Goal: Task Accomplishment & Management: Use online tool/utility

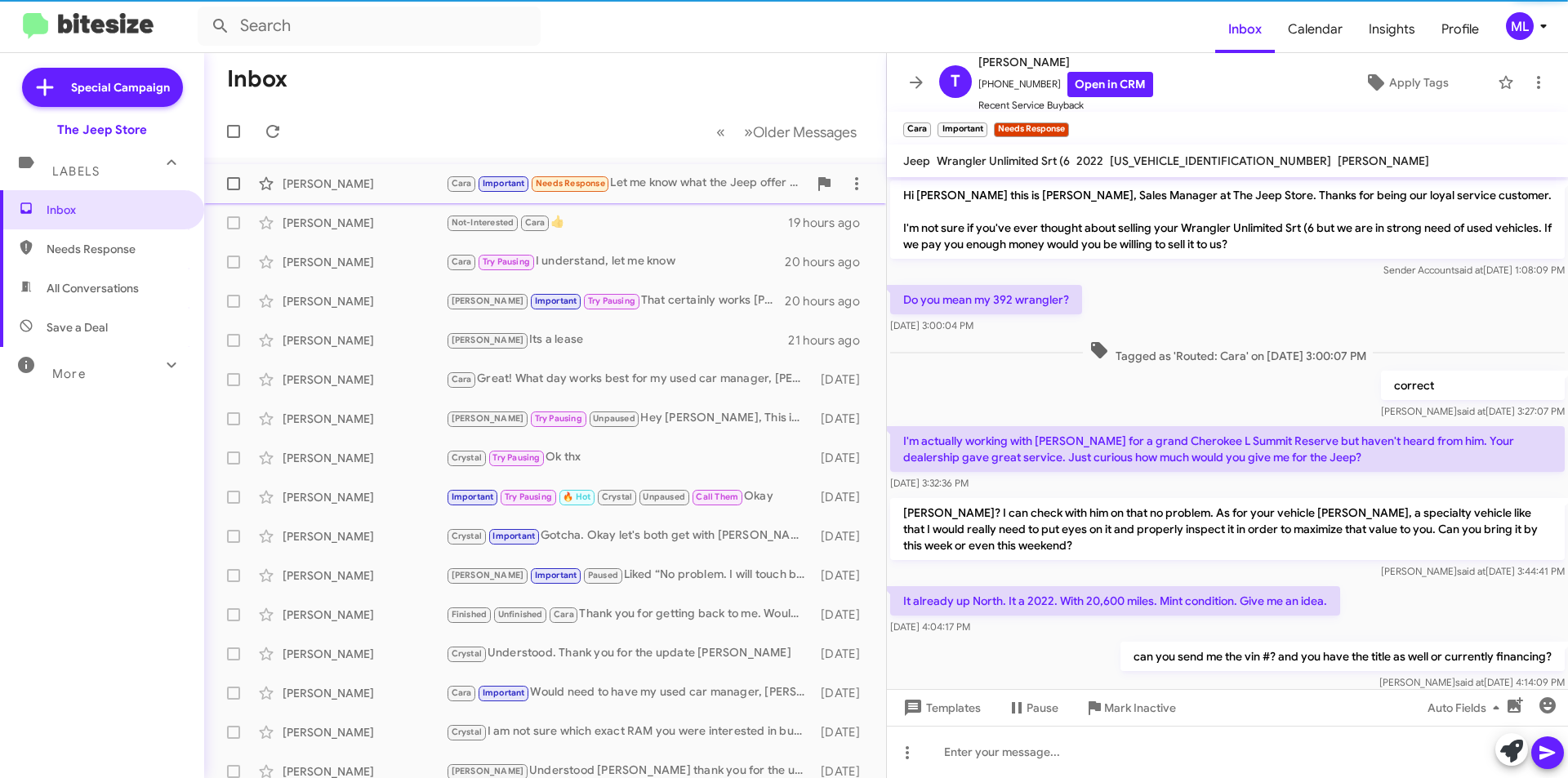
scroll to position [124, 0]
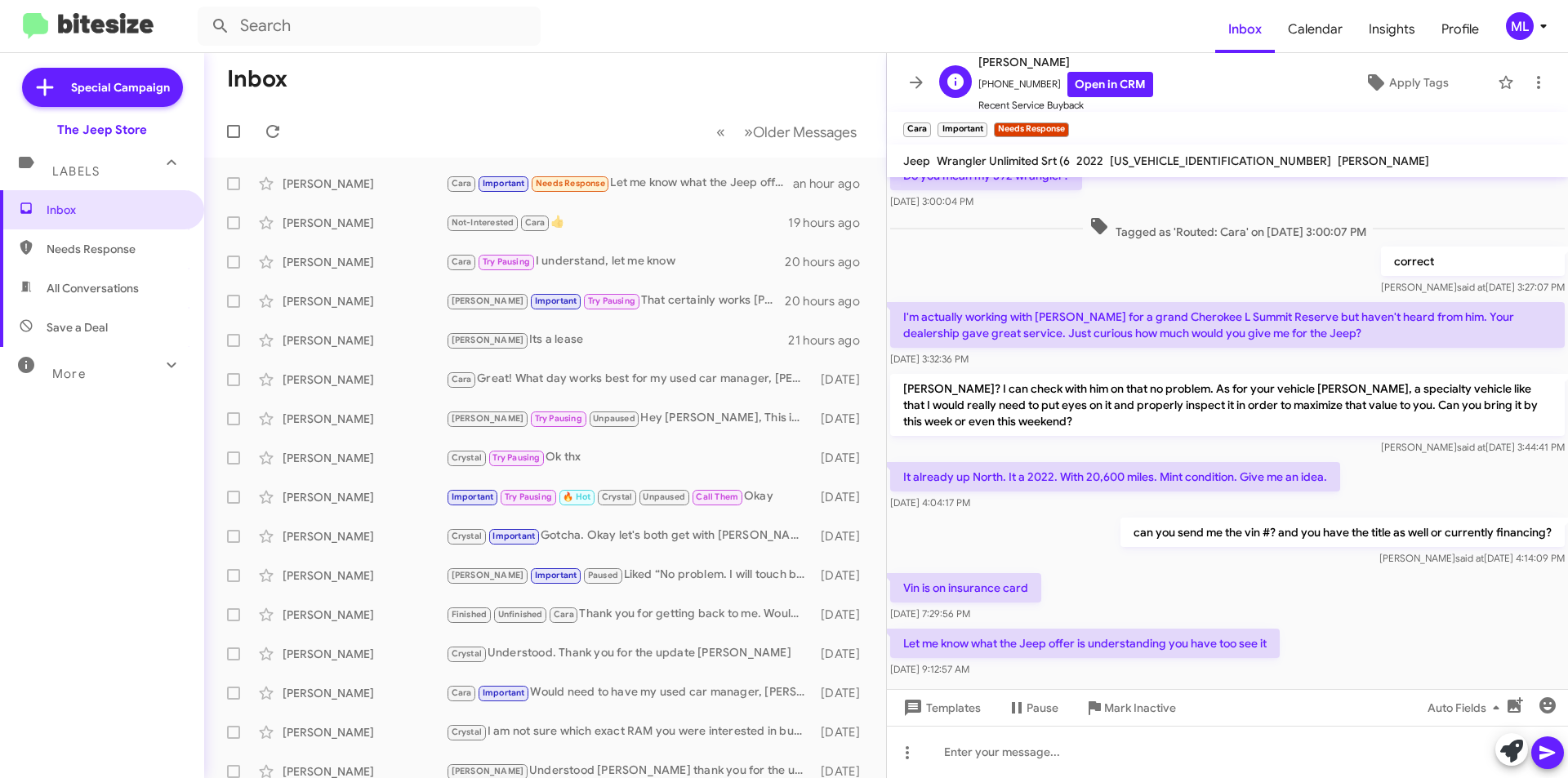
click at [1021, 83] on span "[PHONE_NUMBER] Open in CRM" at bounding box center [1065, 85] width 175 height 25
click at [1021, 82] on span "[PHONE_NUMBER] Open in CRM" at bounding box center [1065, 85] width 175 height 25
copy span "12019255669"
click at [126, 331] on span "Save a Deal" at bounding box center [102, 327] width 204 height 39
type input "in:not-interested"
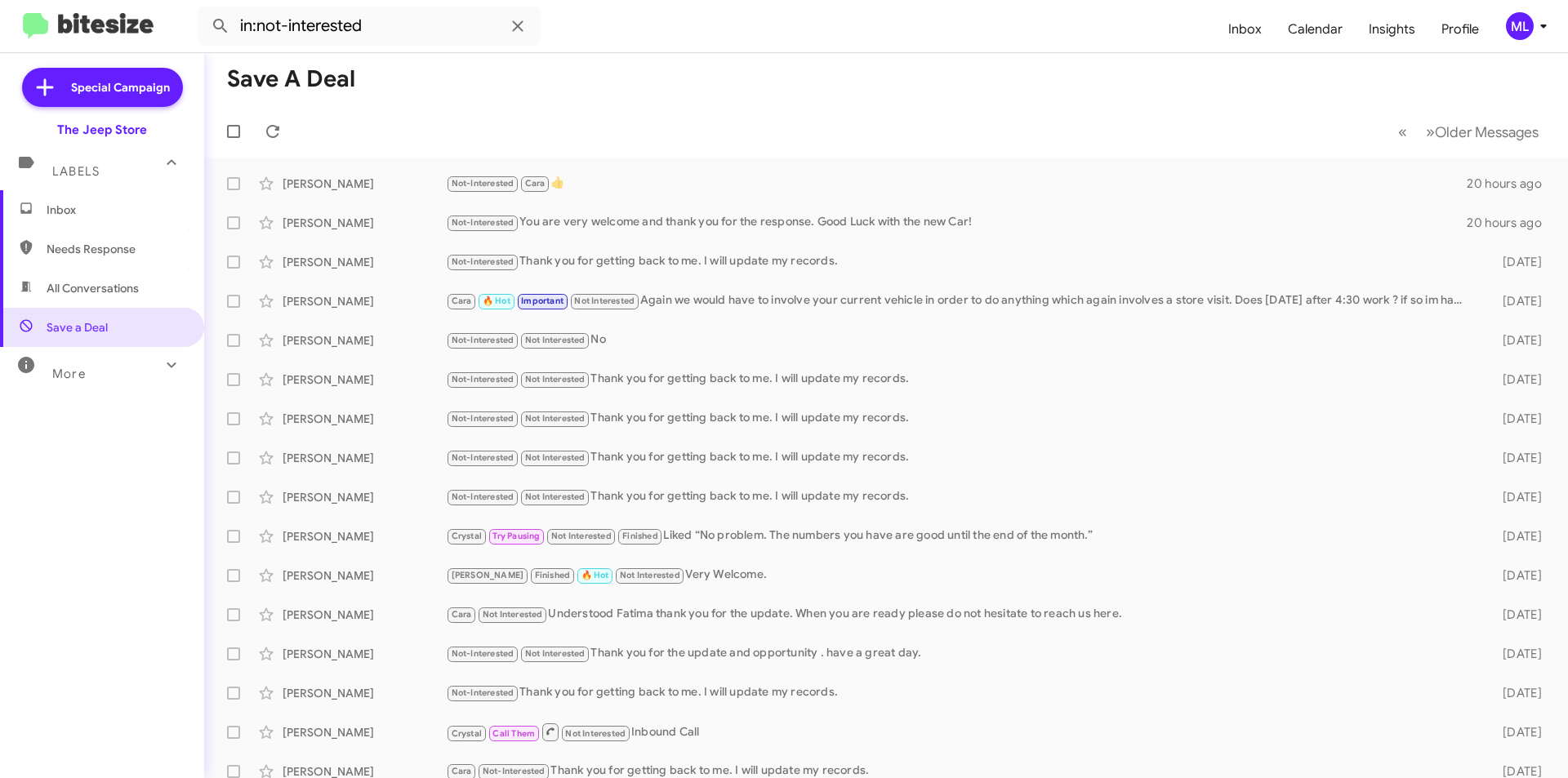
click at [63, 211] on span "Inbox" at bounding box center [116, 209] width 139 height 16
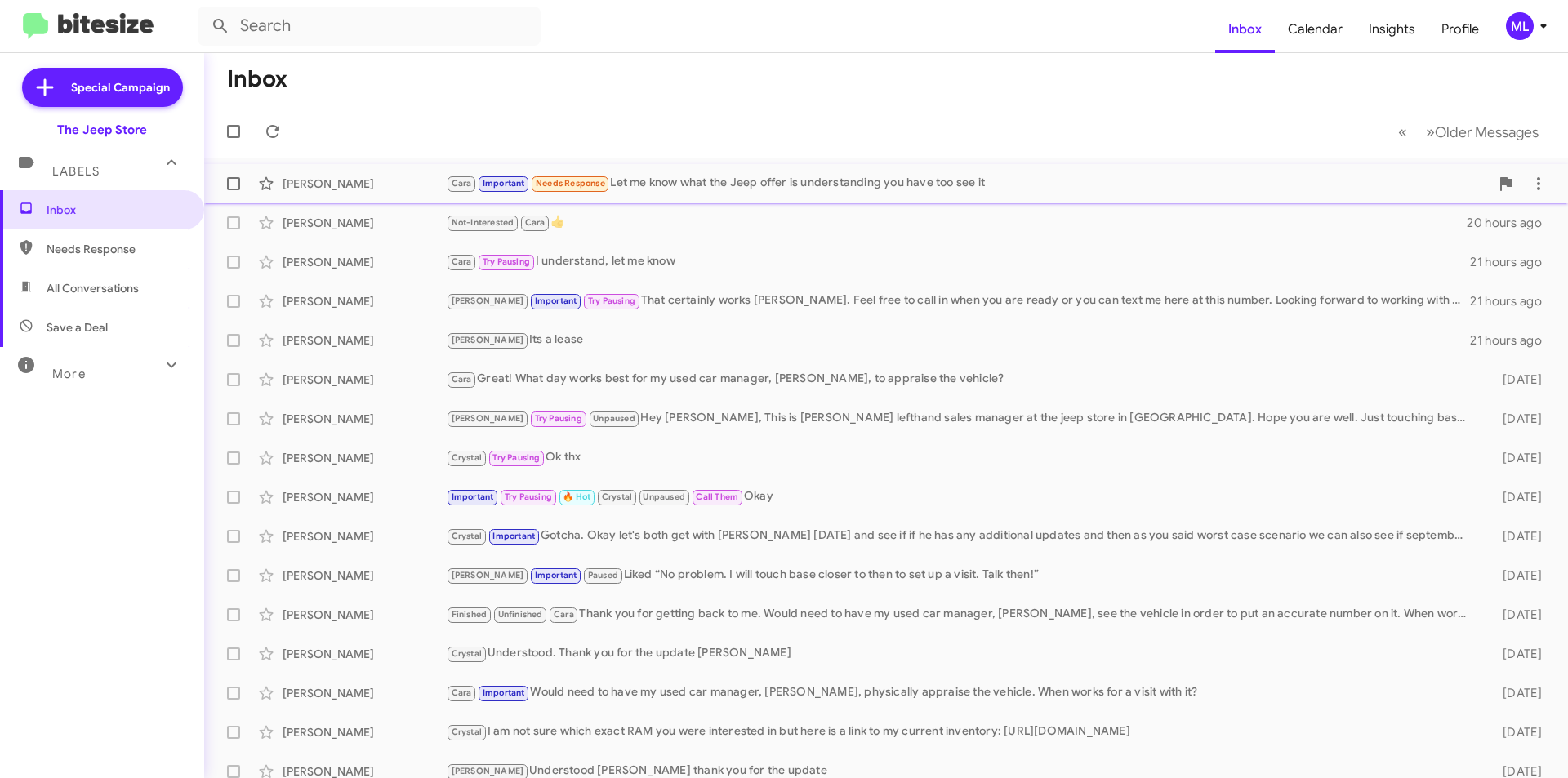
click at [349, 185] on div "[PERSON_NAME]" at bounding box center [364, 184] width 163 height 16
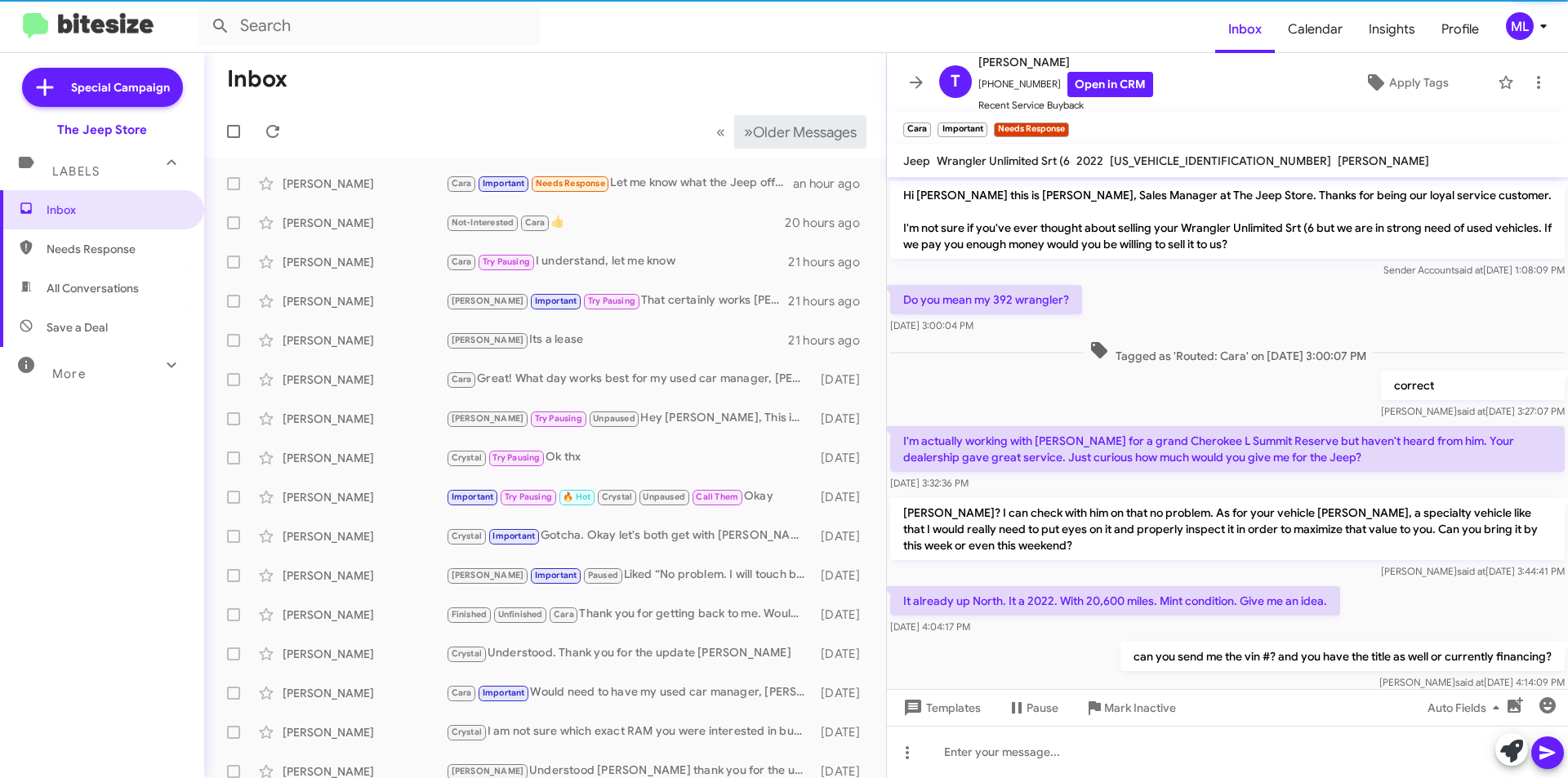
scroll to position [124, 0]
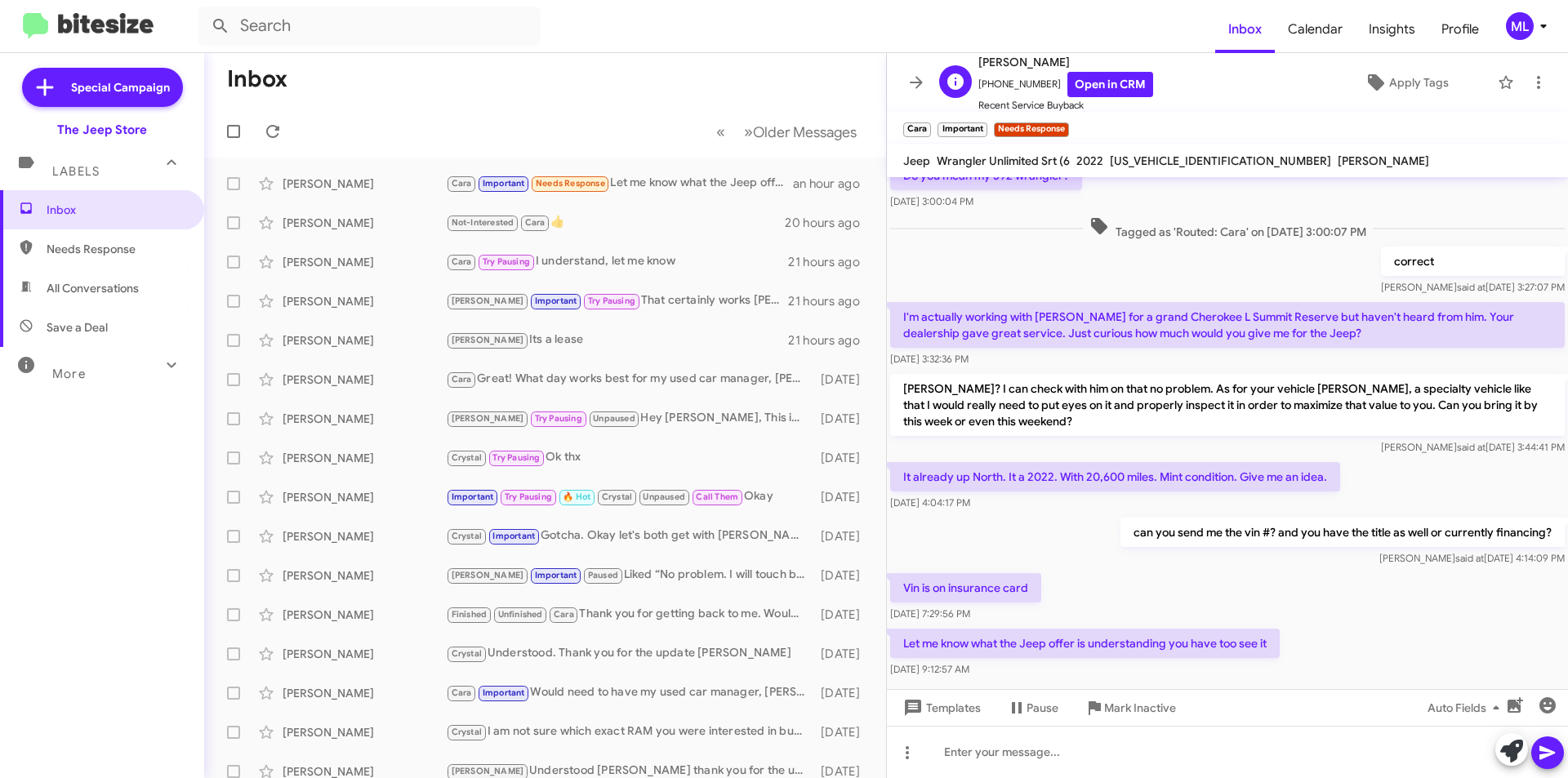
drag, startPoint x: 1048, startPoint y: 65, endPoint x: 978, endPoint y: 68, distance: 70.1
click at [978, 68] on span "[PERSON_NAME]" at bounding box center [1065, 62] width 175 height 19
copy span "[PERSON_NAME]"
click at [1009, 86] on span "[PHONE_NUMBER] Open in CRM" at bounding box center [1065, 85] width 175 height 25
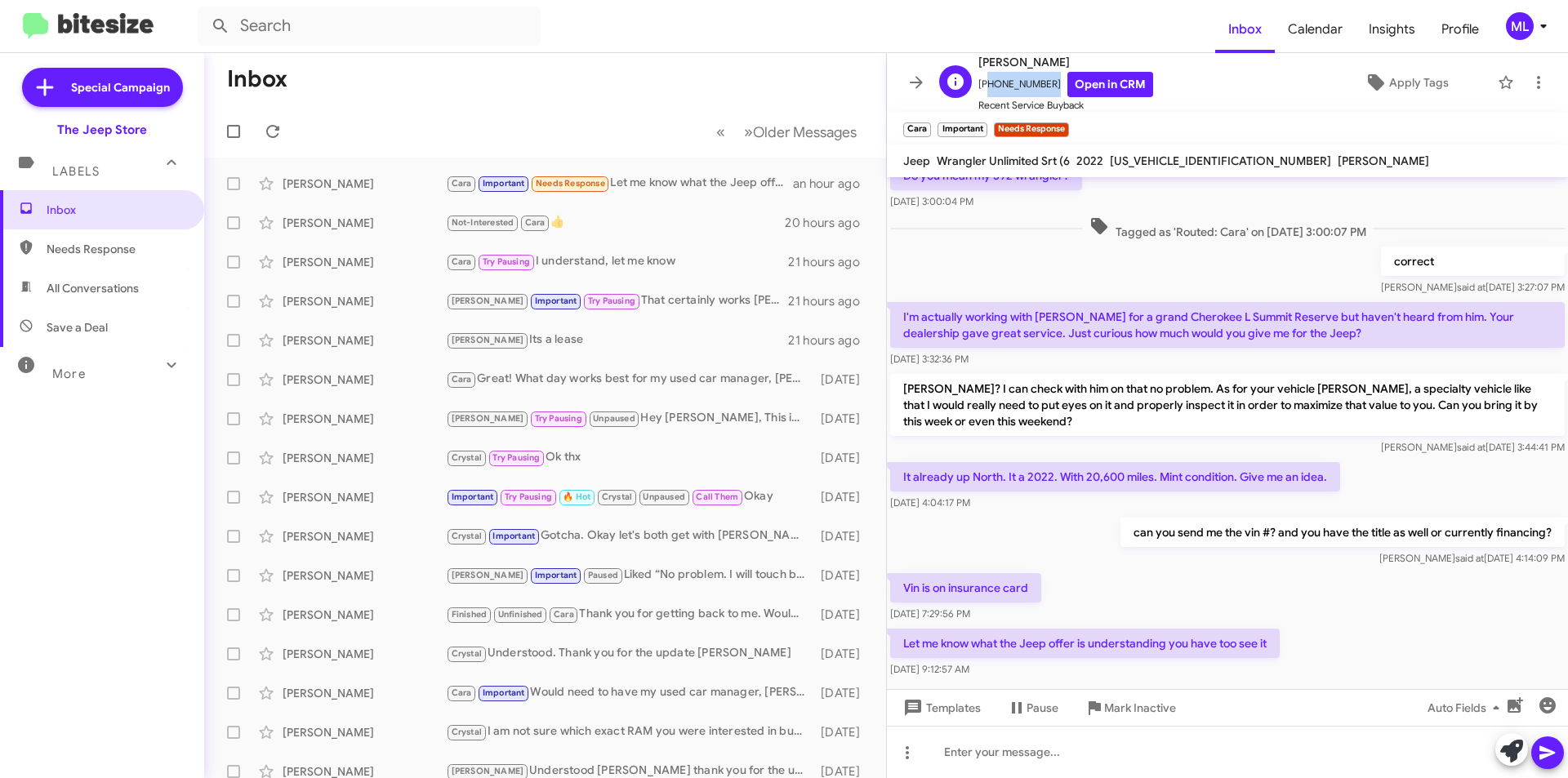
copy span "12019255669"
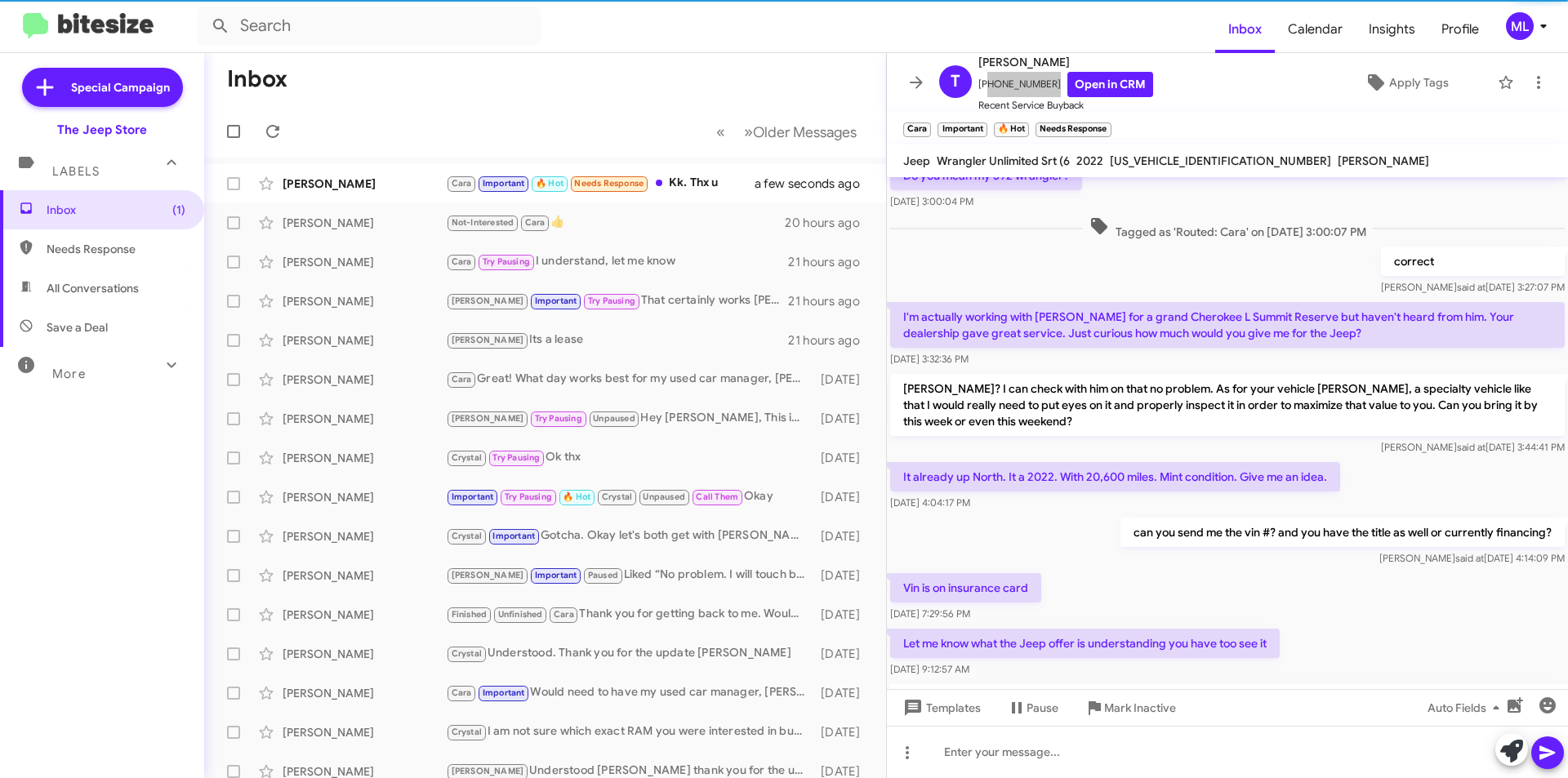
scroll to position [0, 0]
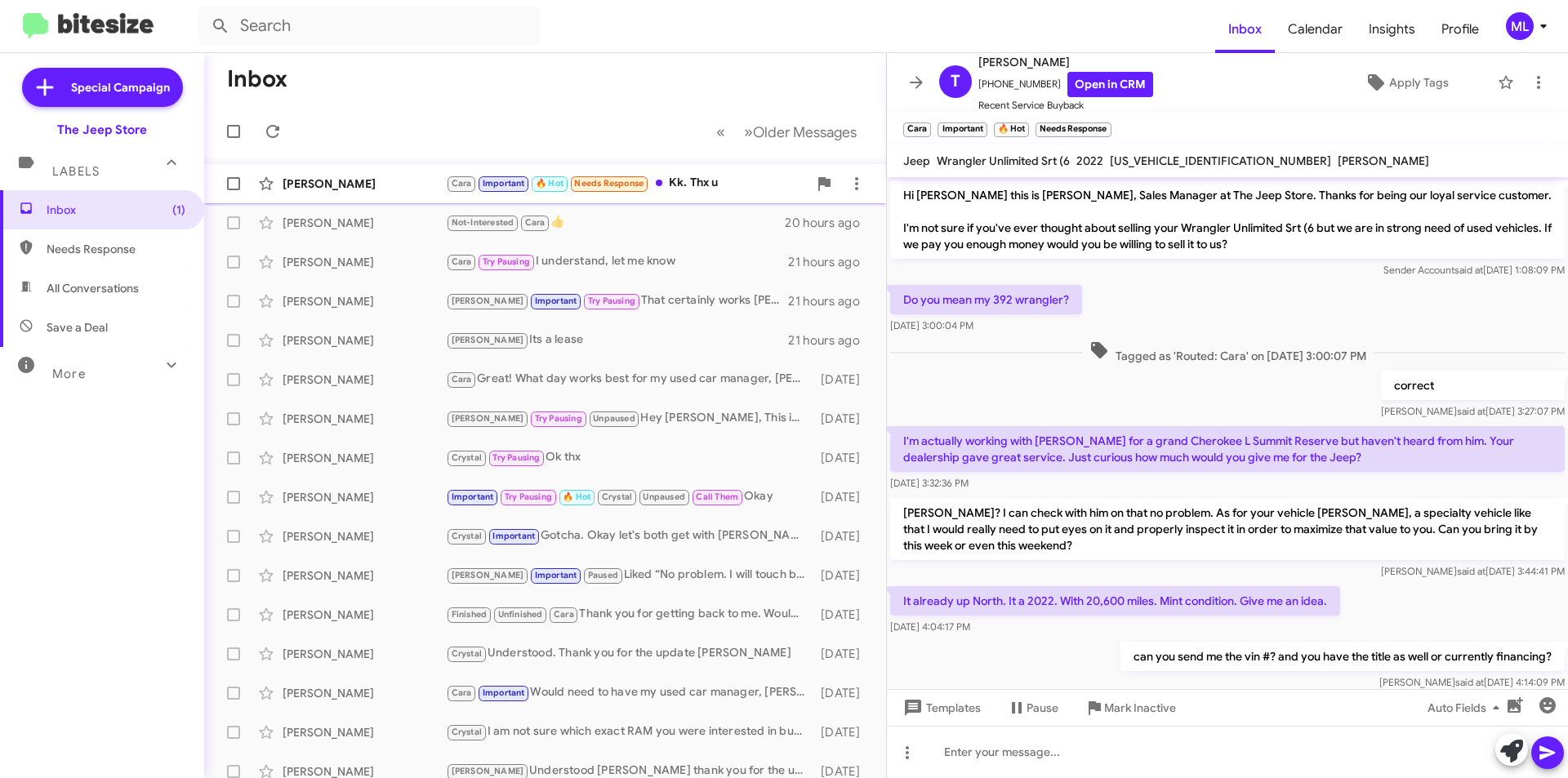
click at [353, 168] on div "[PERSON_NAME] [PERSON_NAME] Important 🔥 Hot Needs Response Kk. Thx u a few seco…" at bounding box center [545, 184] width 656 height 33
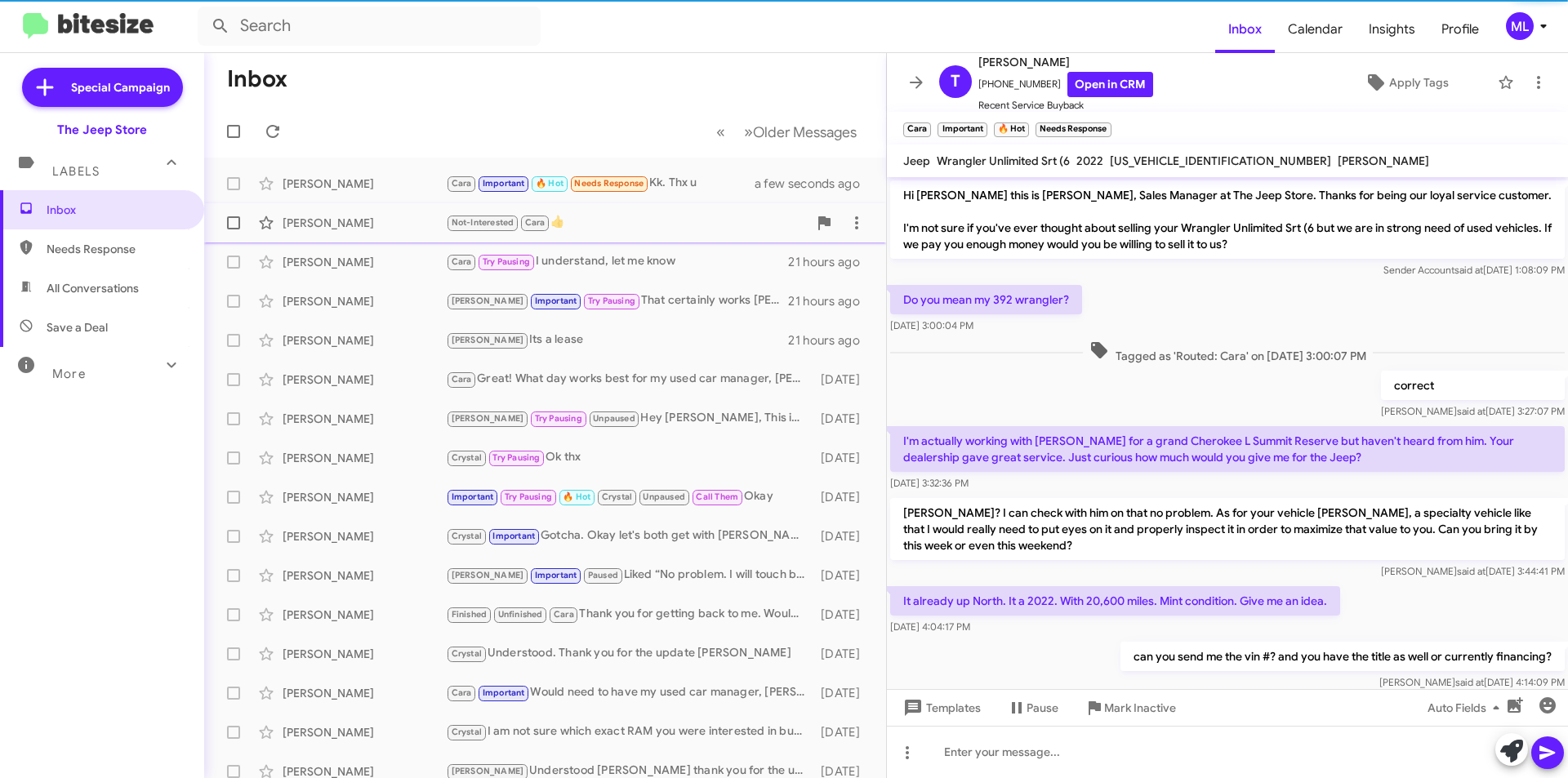
click at [360, 213] on div "[PERSON_NAME] Not-Interested Cara 👍 20 hours ago" at bounding box center [545, 222] width 656 height 33
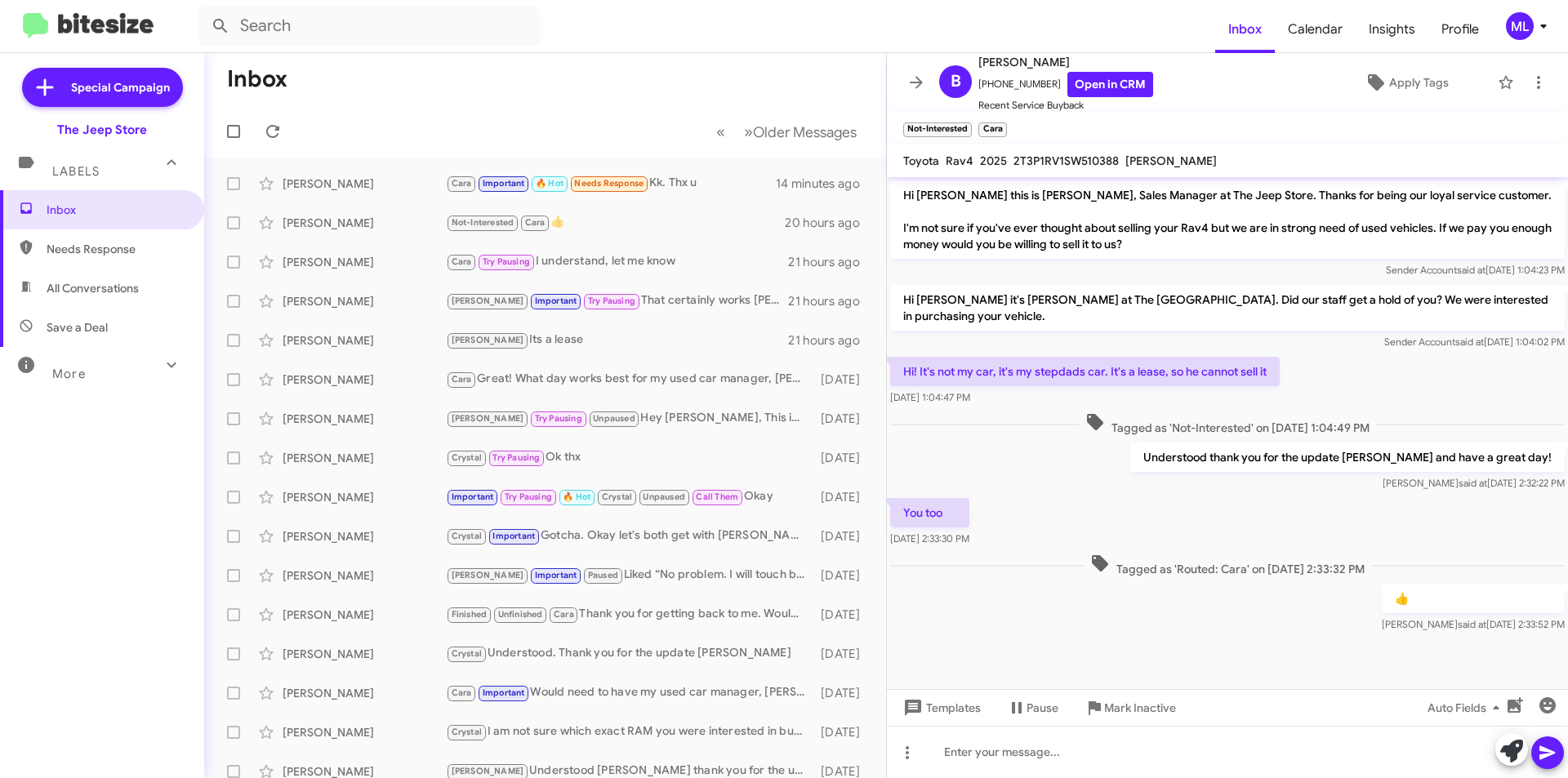
click at [115, 328] on span "Save a Deal" at bounding box center [102, 327] width 204 height 39
type input "in:not-interested"
